Goal: Task Accomplishment & Management: Use online tool/utility

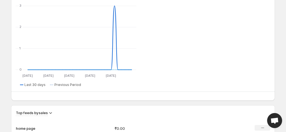
scroll to position [253, 0]
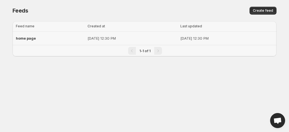
click at [46, 36] on div "home page" at bounding box center [50, 38] width 68 height 10
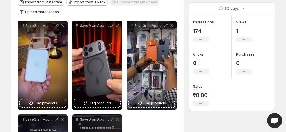
scroll to position [66, 0]
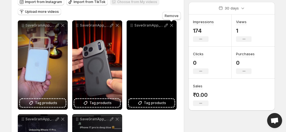
click at [172, 26] on icon at bounding box center [172, 26] width 6 height 6
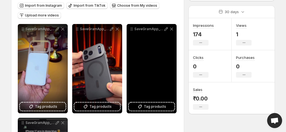
scroll to position [59, 0]
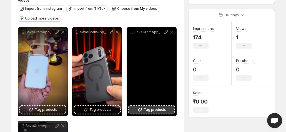
click at [151, 107] on span "Tag products" at bounding box center [155, 110] width 22 height 6
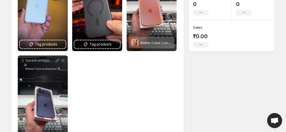
scroll to position [150, 0]
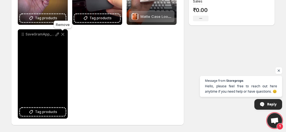
click at [63, 35] on icon at bounding box center [62, 34] width 3 height 3
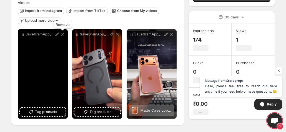
scroll to position [57, 0]
click at [53, 110] on span "Tag products" at bounding box center [46, 112] width 22 height 6
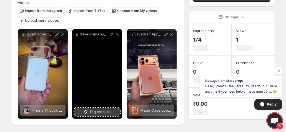
click at [98, 109] on span "Tag products" at bounding box center [101, 112] width 22 height 6
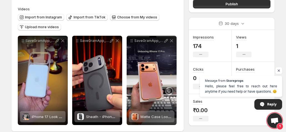
scroll to position [50, 0]
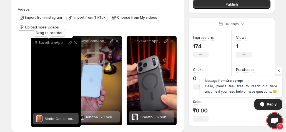
drag, startPoint x: 132, startPoint y: 42, endPoint x: 36, endPoint y: 44, distance: 96.0
click at [36, 44] on icon at bounding box center [36, 43] width 6 height 6
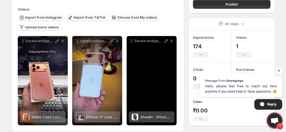
click at [175, 66] on div "SaveGramApp_AQOB84GTbDOCEIInNHxLkrr4rxEcAPnOwcX_bfwkfLqqjYd2Y4Gi_BtlMmTncWAya4w…" at bounding box center [152, 80] width 50 height 89
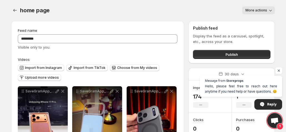
scroll to position [0, 0]
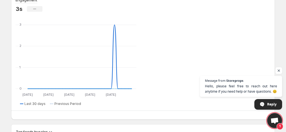
scroll to position [294, 0]
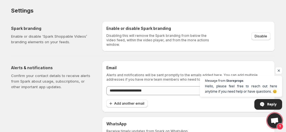
scroll to position [29, 0]
